Goal: Information Seeking & Learning: Learn about a topic

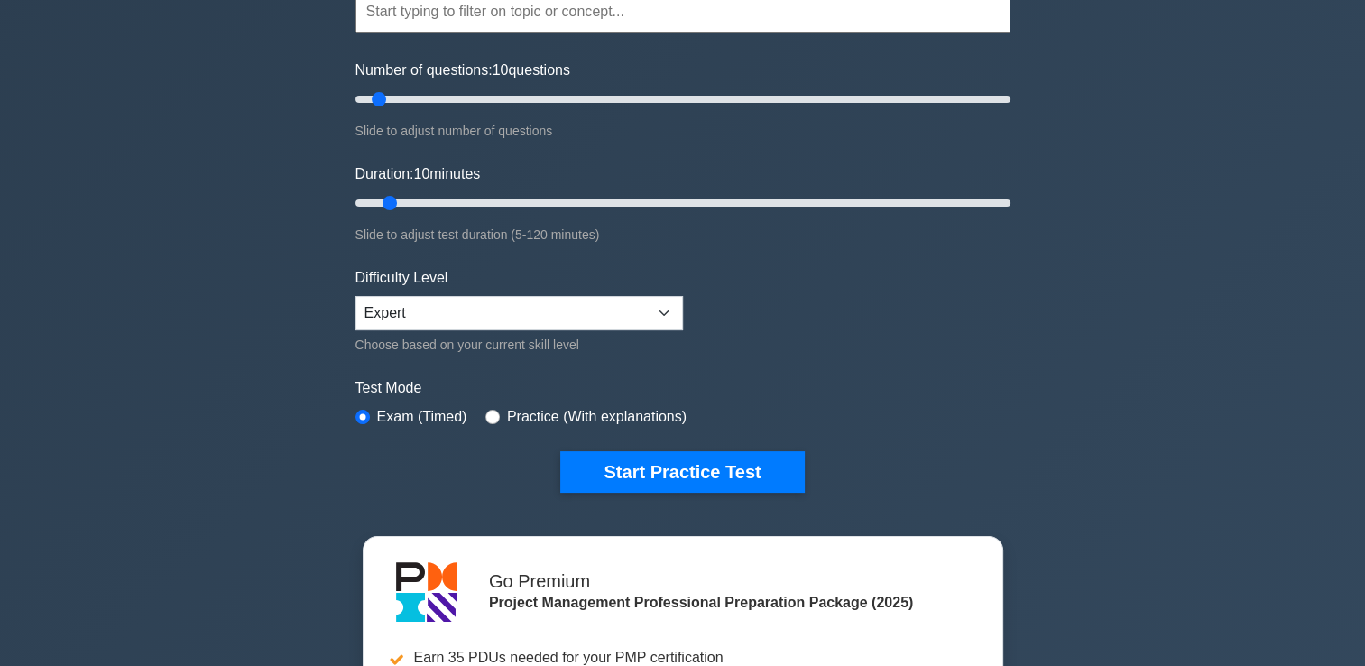
scroll to position [232, 0]
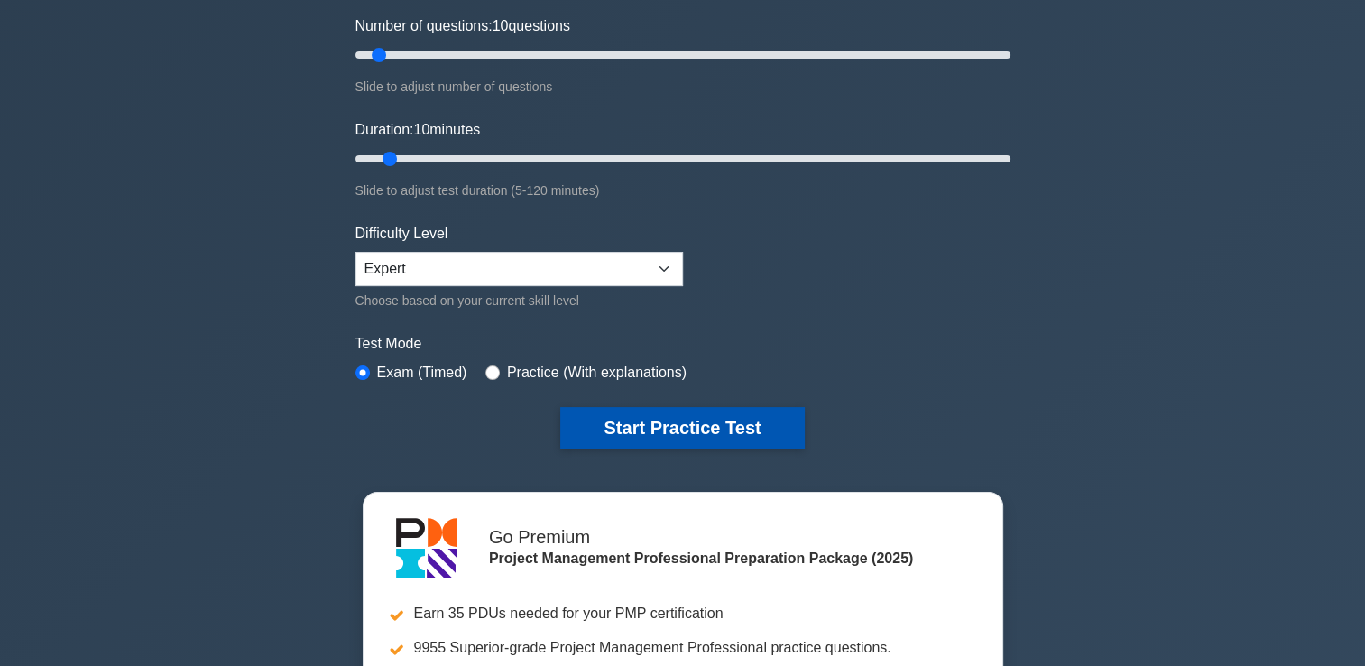
click at [677, 421] on button "Start Practice Test" at bounding box center [682, 428] width 244 height 42
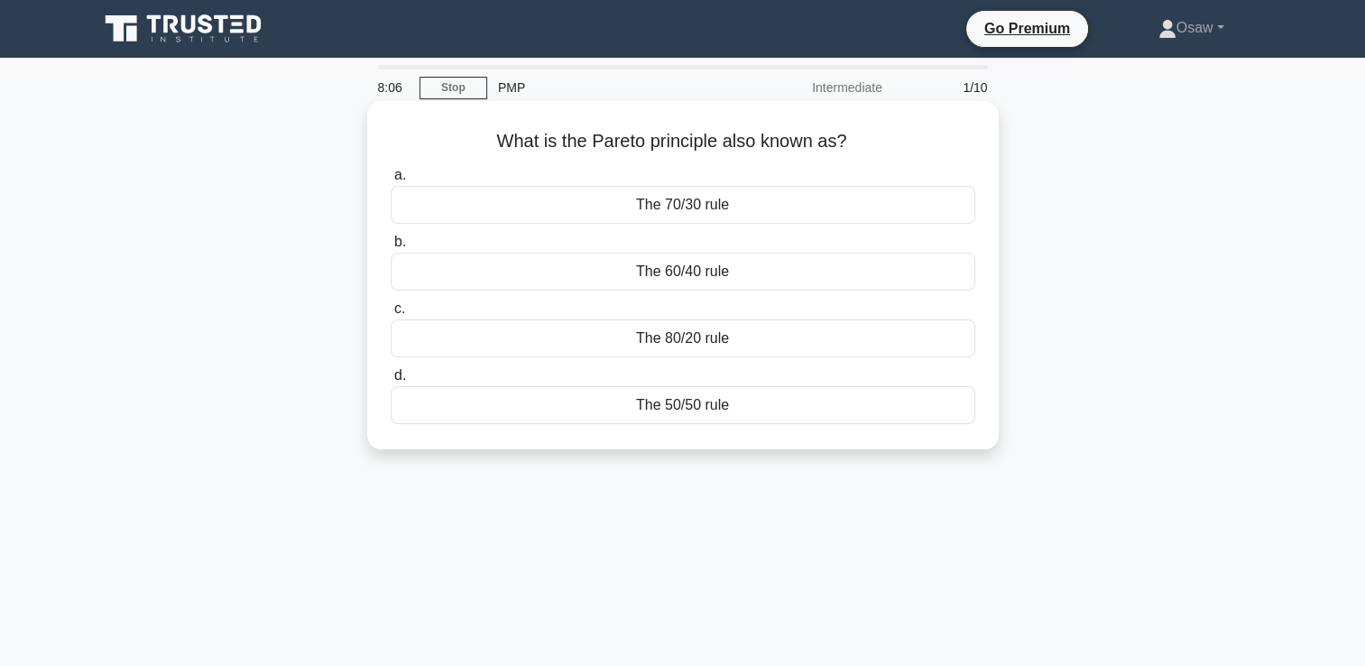
click at [480, 130] on h5 "What is the Pareto principle also known as? .spinner_0XTQ{transform-origin:cent…" at bounding box center [683, 141] width 588 height 23
drag, startPoint x: 480, startPoint y: 130, endPoint x: 748, endPoint y: 398, distance: 379.0
click at [748, 398] on div "What is the Pareto principle also known as? .spinner_0XTQ{transform-origin:cent…" at bounding box center [683, 275] width 617 height 334
copy div "What is the Pareto principle also known as? .spinner_0XTQ{transform-origin:cent…"
click at [798, 400] on div "The 50/50 rule" at bounding box center [683, 405] width 585 height 38
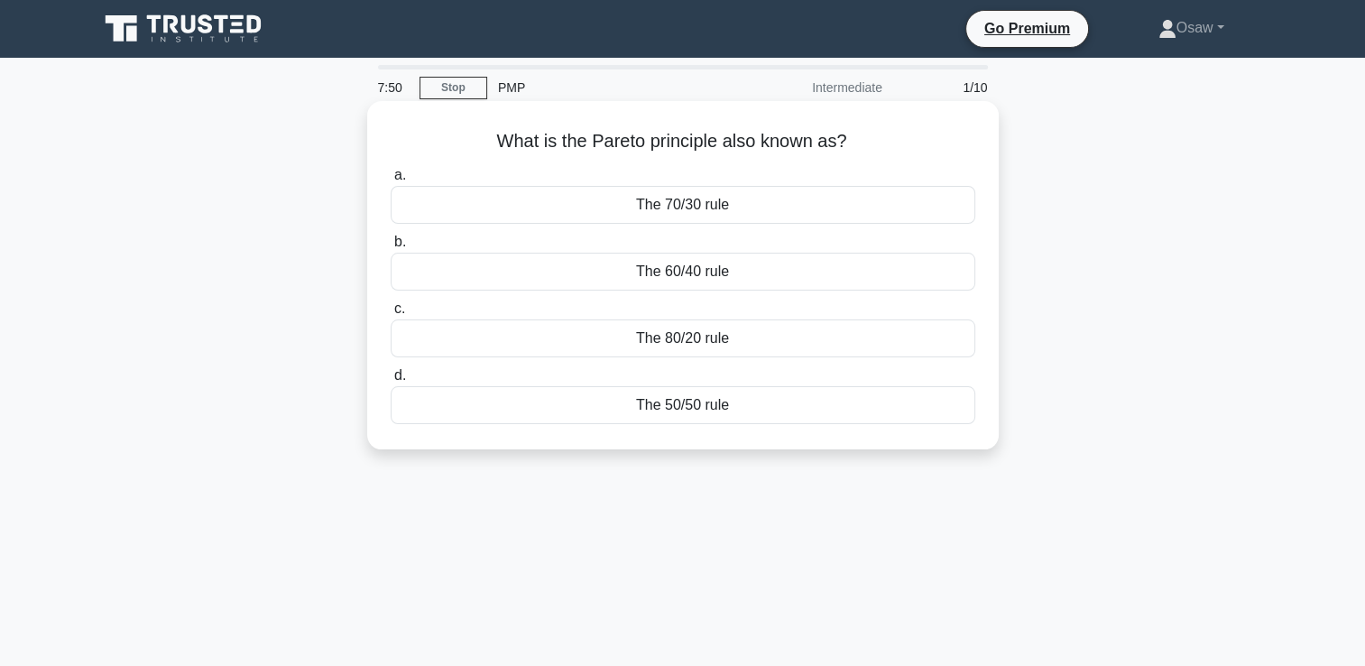
click at [391, 382] on input "d. The 50/50 rule" at bounding box center [391, 376] width 0 height 12
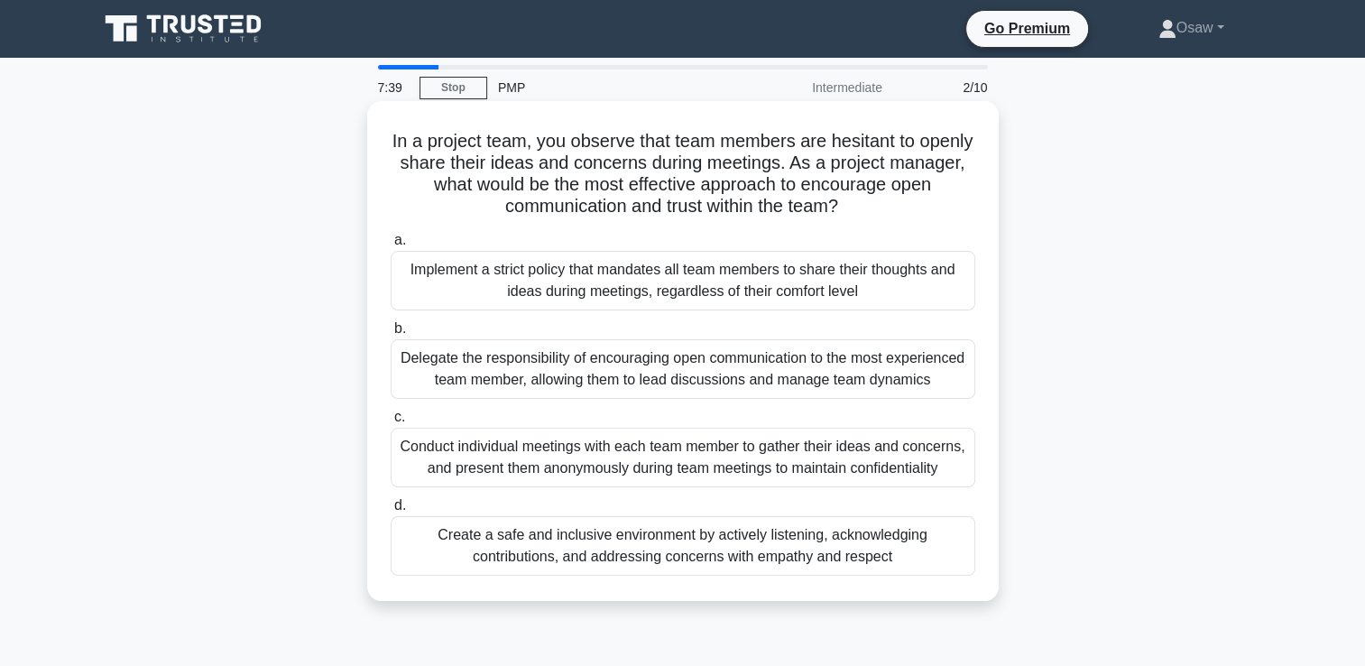
drag, startPoint x: 407, startPoint y: 132, endPoint x: 529, endPoint y: 209, distance: 144.4
drag, startPoint x: 529, startPoint y: 209, endPoint x: 466, endPoint y: 139, distance: 94.6
click at [412, 136] on h5 "In a project team, you observe that team members are hesitant to openly share t…" at bounding box center [683, 174] width 588 height 88
drag, startPoint x: 412, startPoint y: 136, endPoint x: 897, endPoint y: 576, distance: 654.2
click at [897, 576] on div "In a project team, you observe that team members are hesitant to openly share t…" at bounding box center [683, 351] width 617 height 486
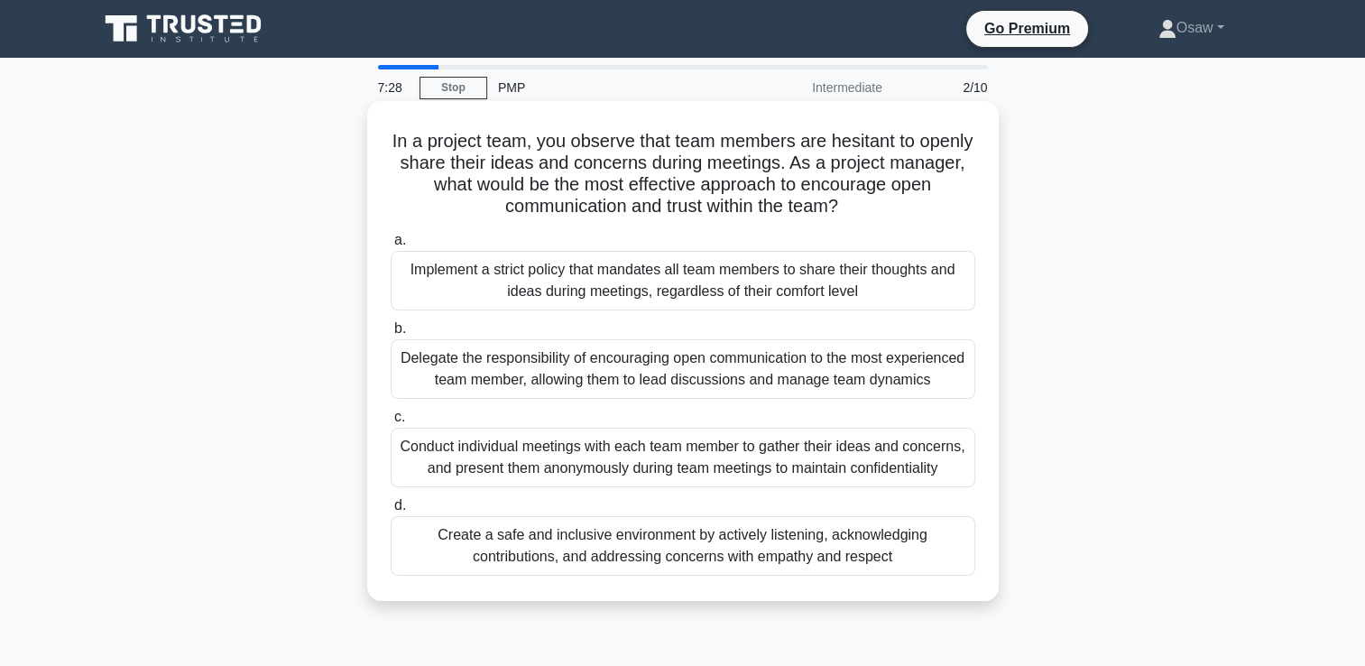
copy div "In a project team, you observe that team members are hesitant to openly share t…"
click at [619, 562] on div "Create a safe and inclusive environment by actively listening, acknowledging co…" at bounding box center [683, 546] width 585 height 60
click at [391, 512] on input "d. Create a safe and inclusive environment by actively listening, acknowledging…" at bounding box center [391, 506] width 0 height 12
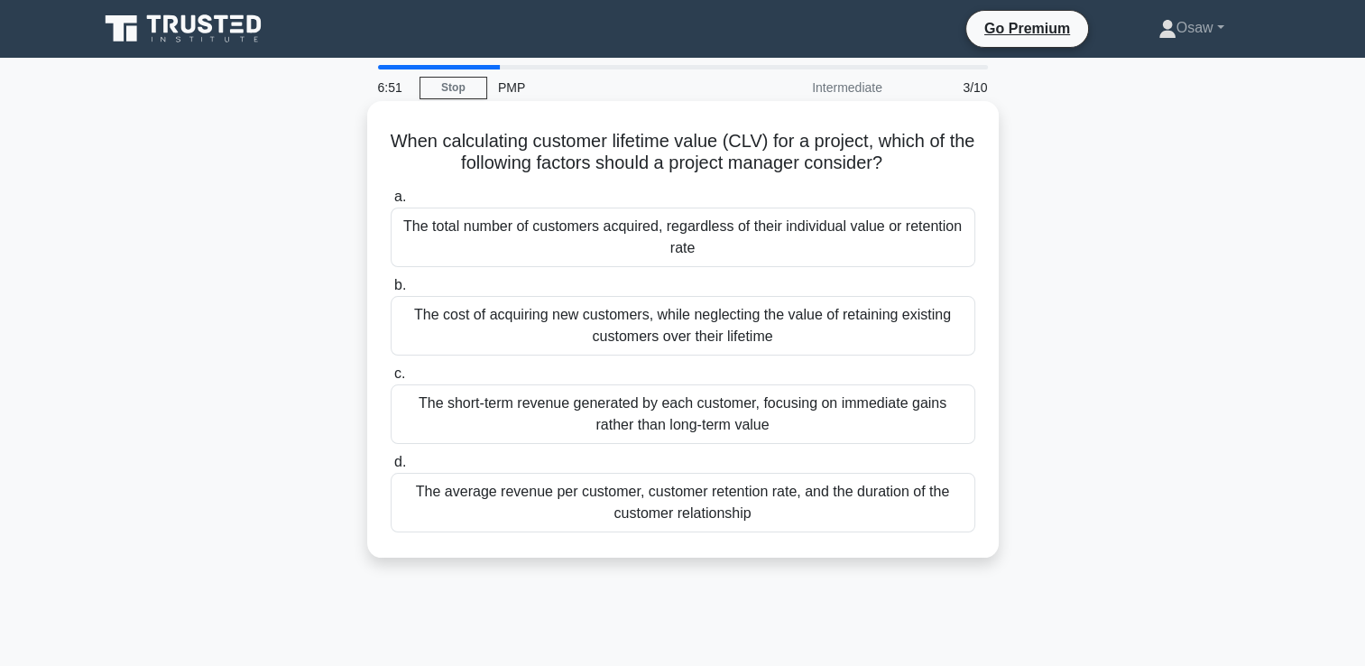
drag, startPoint x: 390, startPoint y: 138, endPoint x: 514, endPoint y: 142, distance: 124.6
click at [379, 133] on div "When calculating customer lifetime value (CLV) for a project, which of the foll…" at bounding box center [683, 329] width 617 height 442
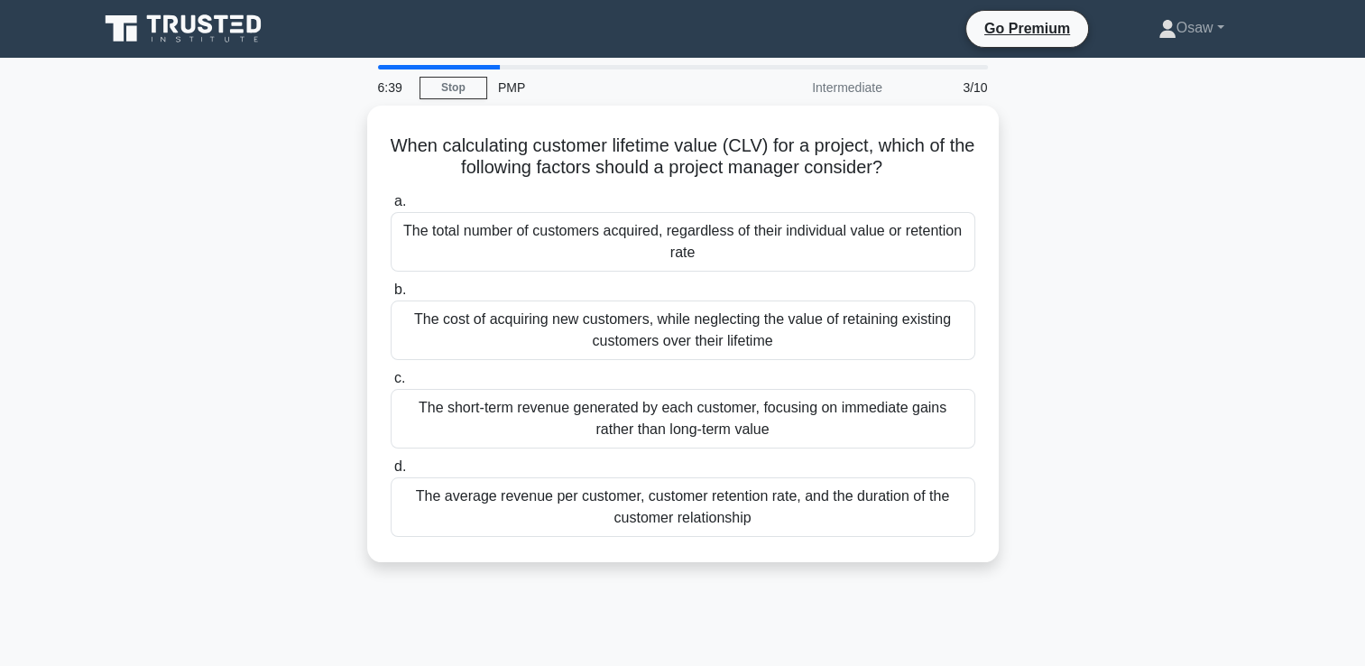
drag, startPoint x: 379, startPoint y: 133, endPoint x: 967, endPoint y: 566, distance: 730.6
click at [967, 566] on div "When calculating customer lifetime value (CLV) for a project, which of the foll…" at bounding box center [683, 345] width 1191 height 478
copy div "When calculating customer lifetime value (CLV) for a project, which of the foll…"
click at [312, 162] on div "When calculating customer lifetime value (CLV) for a project, which of the foll…" at bounding box center [683, 345] width 1191 height 478
